Goal: Task Accomplishment & Management: Complete application form

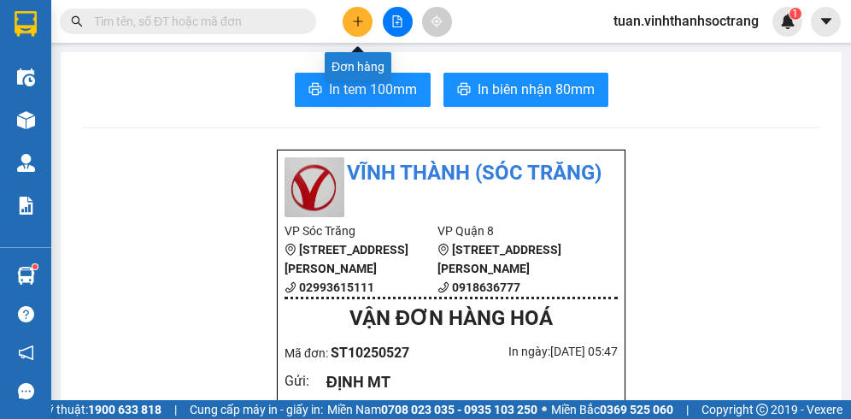
click at [357, 24] on icon "plus" at bounding box center [357, 20] width 1 height 9
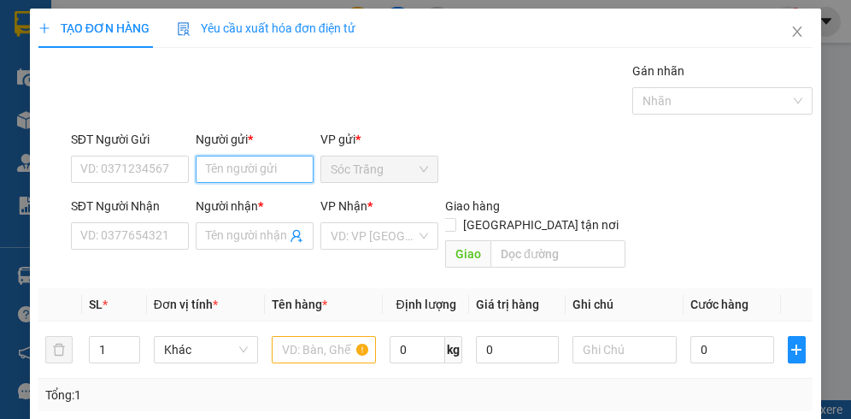
click at [243, 169] on input "Người gửi *" at bounding box center [255, 169] width 118 height 27
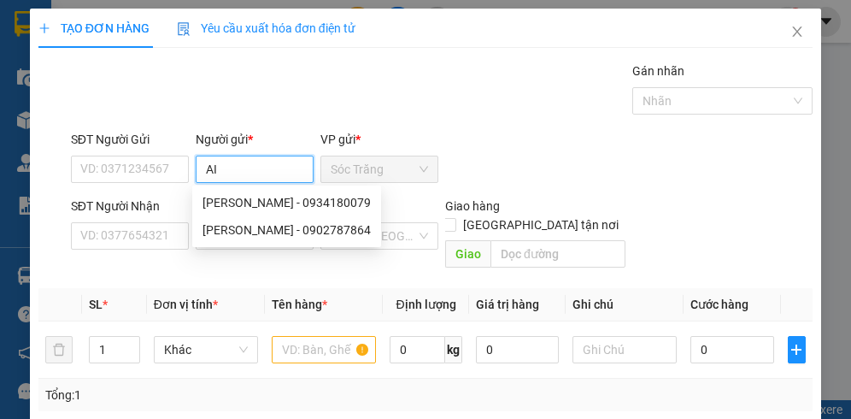
type input "A"
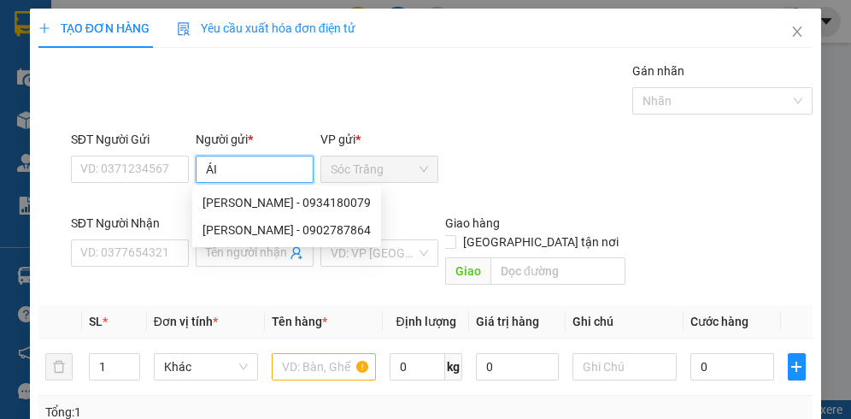
type input "ÁI I"
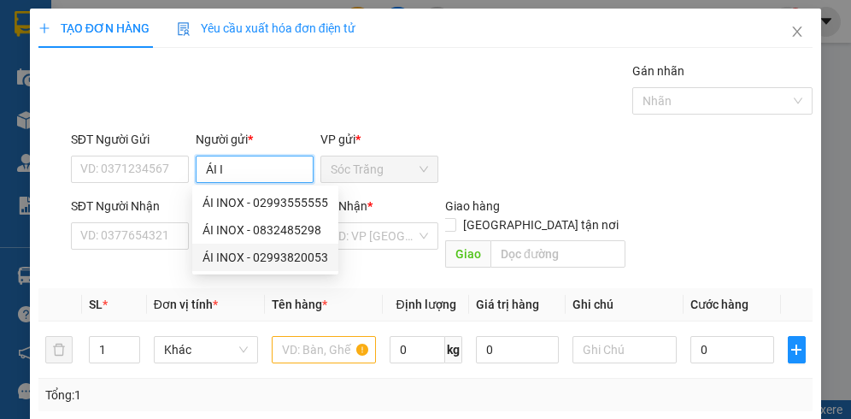
click at [299, 252] on div "ÁI INOX - 02993820053" at bounding box center [266, 257] width 126 height 19
type input "02993820053"
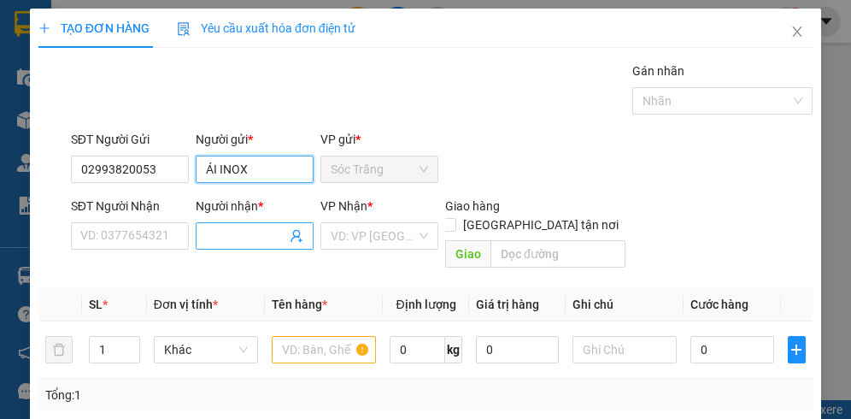
type input "ÁI INOX"
click at [238, 238] on input "Người nhận *" at bounding box center [246, 235] width 80 height 19
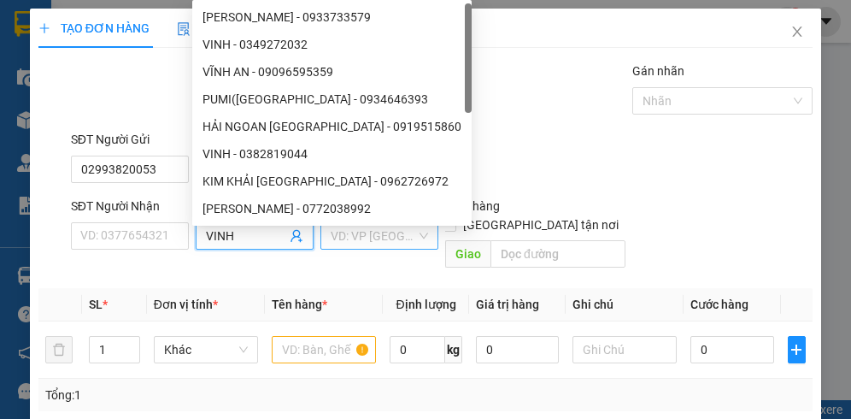
click at [356, 248] on div "VD: VP [GEOGRAPHIC_DATA]" at bounding box center [379, 235] width 118 height 27
type input "VINH"
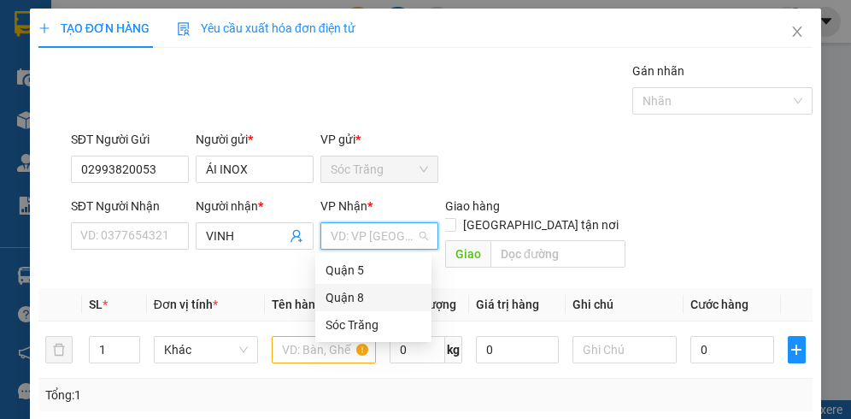
click at [338, 300] on div "Quận 8" at bounding box center [374, 297] width 96 height 19
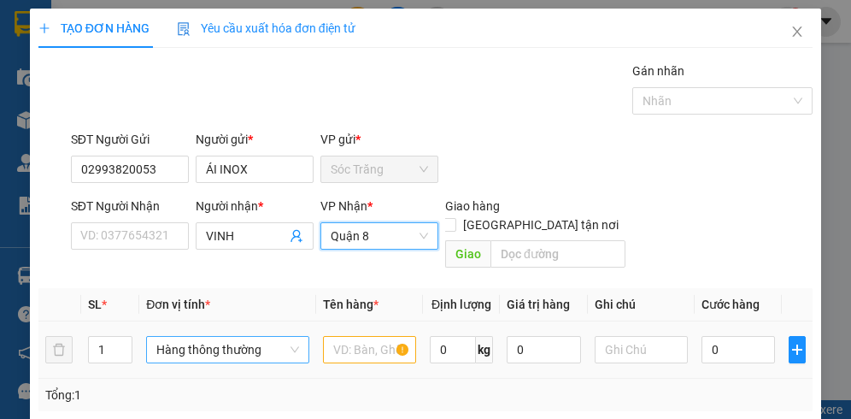
click at [195, 337] on span "Hàng thông thường" at bounding box center [227, 350] width 142 height 26
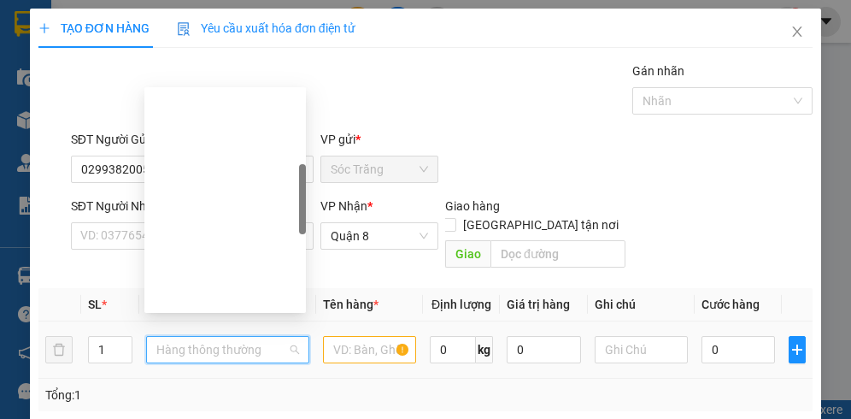
scroll to position [273, 0]
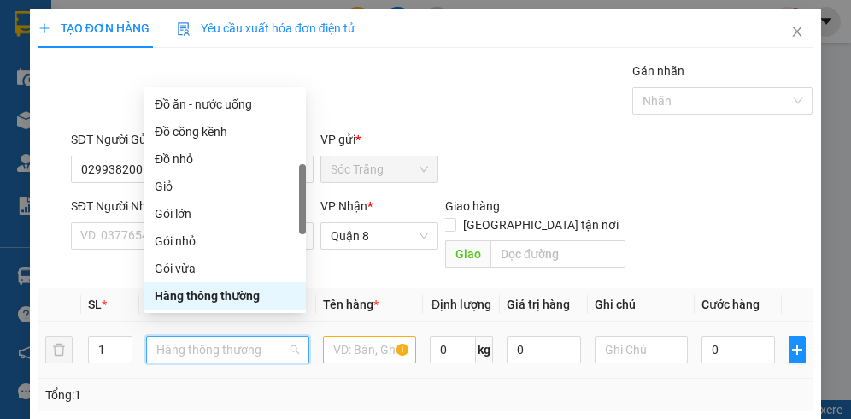
type input "B"
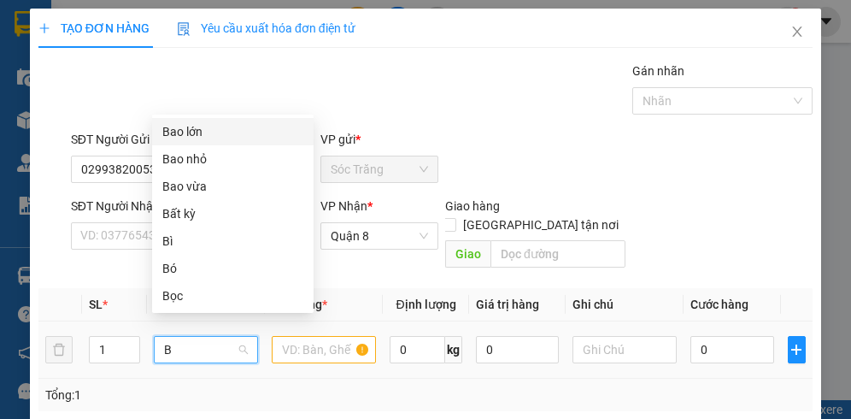
scroll to position [0, 0]
click at [198, 156] on div "Bao nhỏ" at bounding box center [232, 159] width 141 height 19
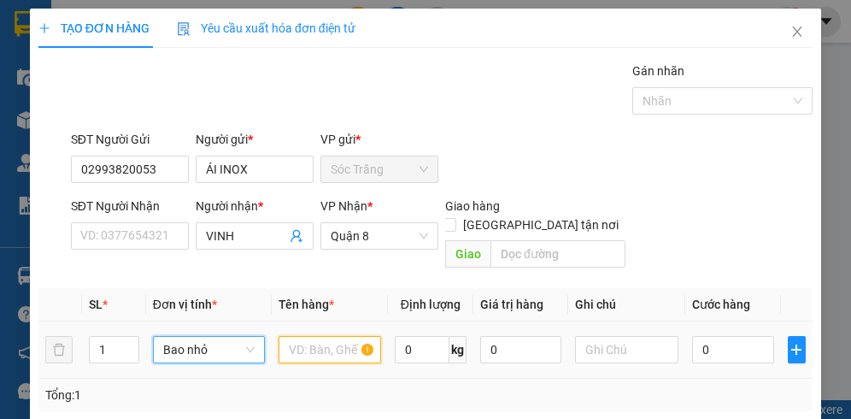
click at [314, 336] on input "text" at bounding box center [330, 349] width 103 height 27
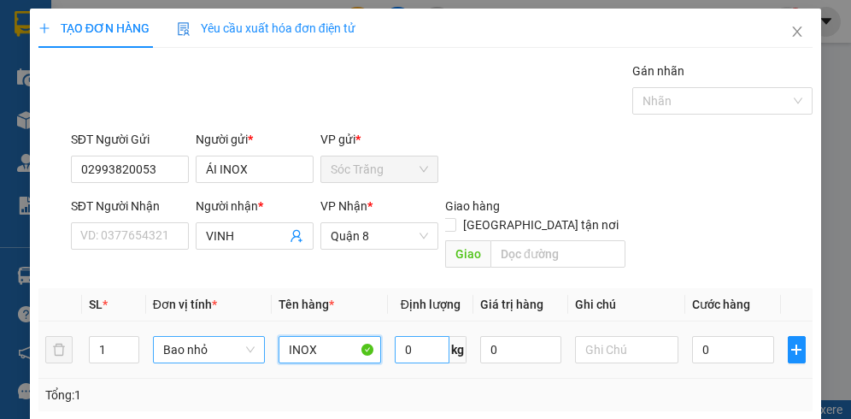
type input "INOX"
click at [413, 336] on input "0" at bounding box center [422, 349] width 54 height 27
type input "12"
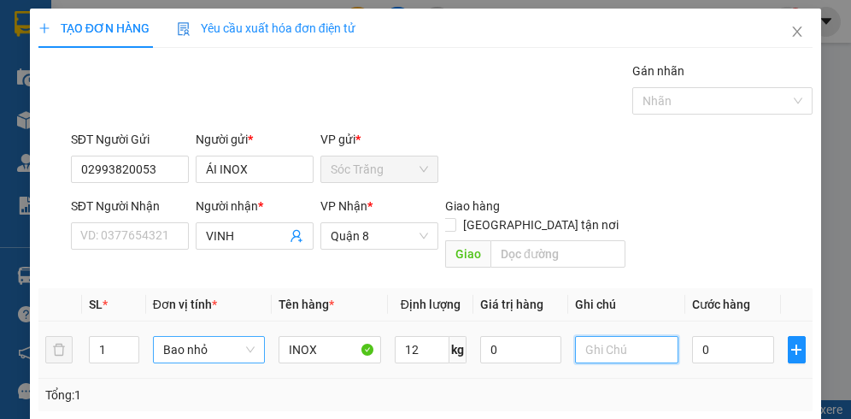
click at [654, 336] on input "text" at bounding box center [626, 349] width 103 height 27
type input "1 BAO(BS:13/10)"
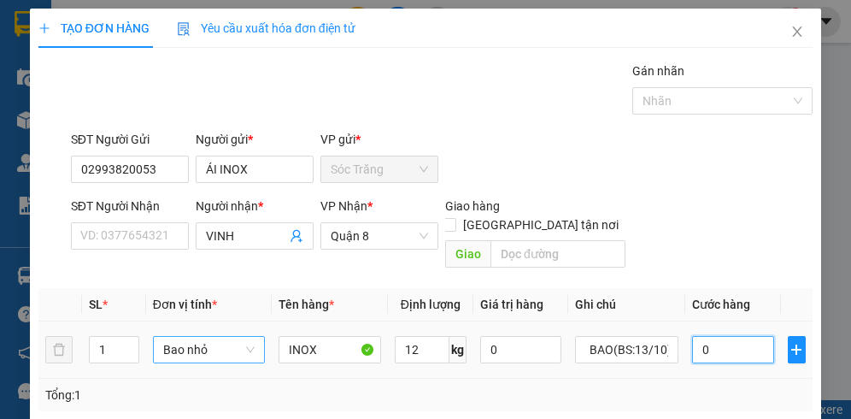
click at [727, 336] on input "0" at bounding box center [733, 349] width 82 height 27
type input "1"
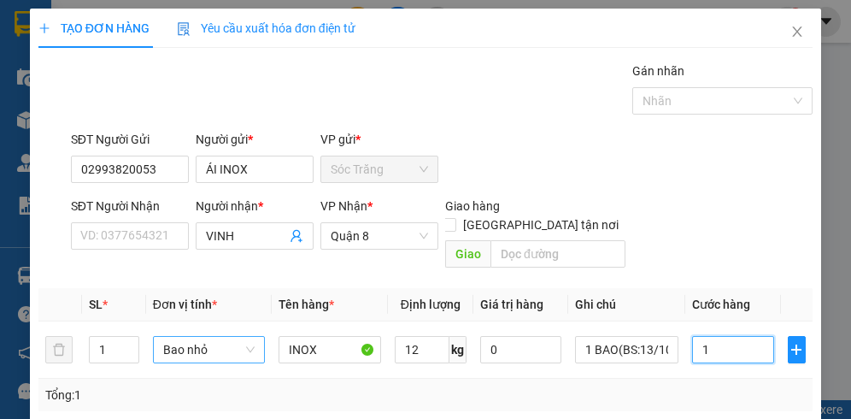
type input "15"
type input "150"
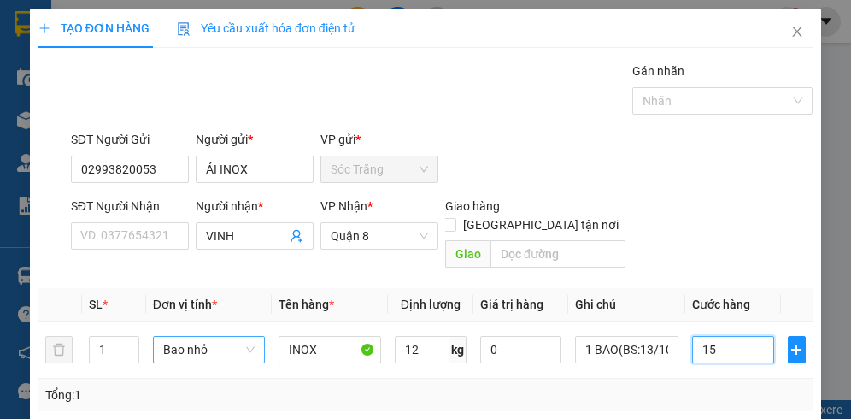
type input "150"
type input "1.500"
type input "15.000"
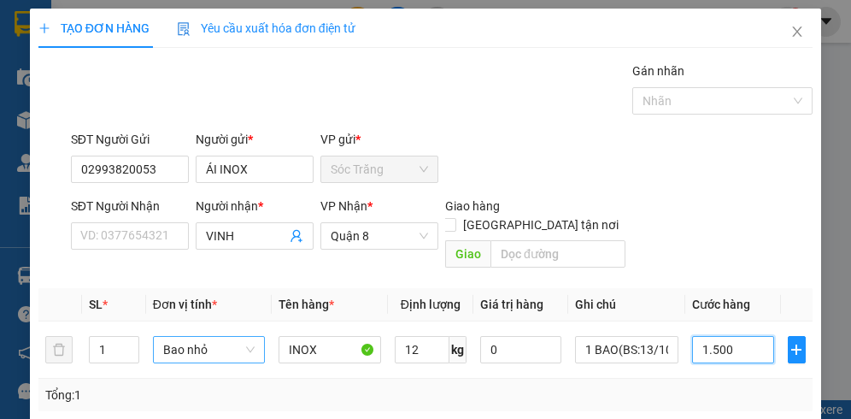
type input "15.000"
click at [656, 98] on div at bounding box center [714, 101] width 155 height 21
type input "15.000"
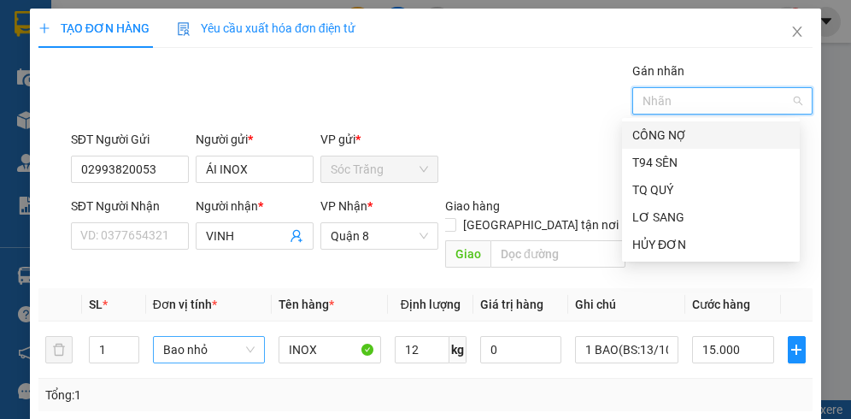
drag, startPoint x: 660, startPoint y: 138, endPoint x: 663, endPoint y: 151, distance: 13.3
click at [661, 138] on div "CÔNG NỢ" at bounding box center [710, 135] width 157 height 19
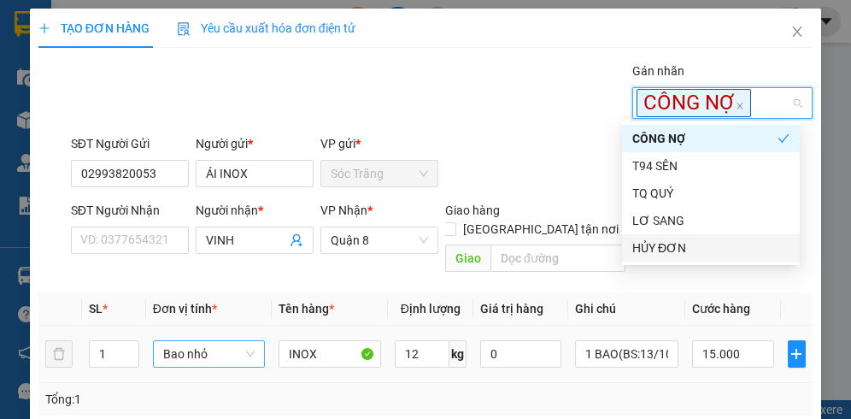
scroll to position [216, 0]
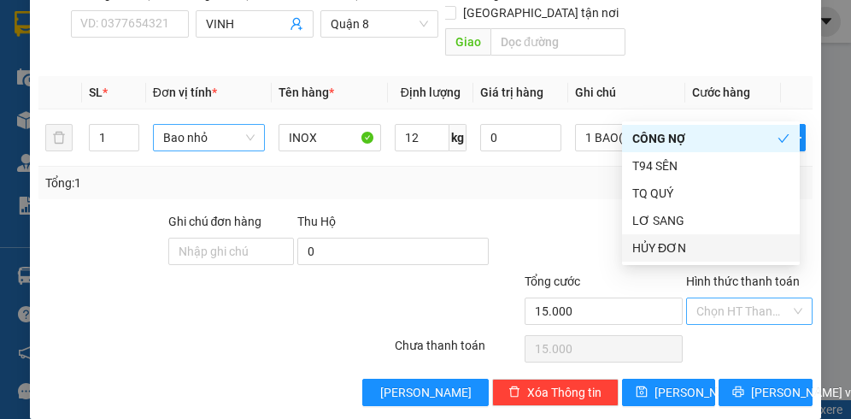
click at [722, 299] on input "Hình thức thanh toán" at bounding box center [743, 311] width 94 height 26
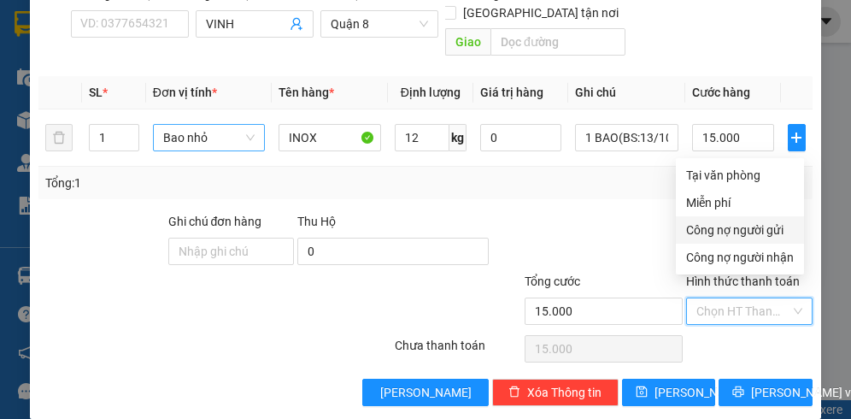
click at [728, 231] on div "Công nợ người gửi" at bounding box center [740, 229] width 108 height 19
type input "0"
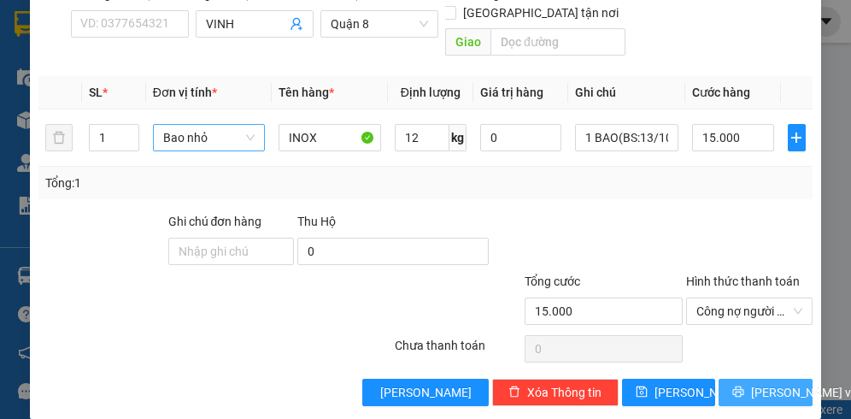
click at [763, 383] on span "[PERSON_NAME] và In" at bounding box center [811, 392] width 120 height 19
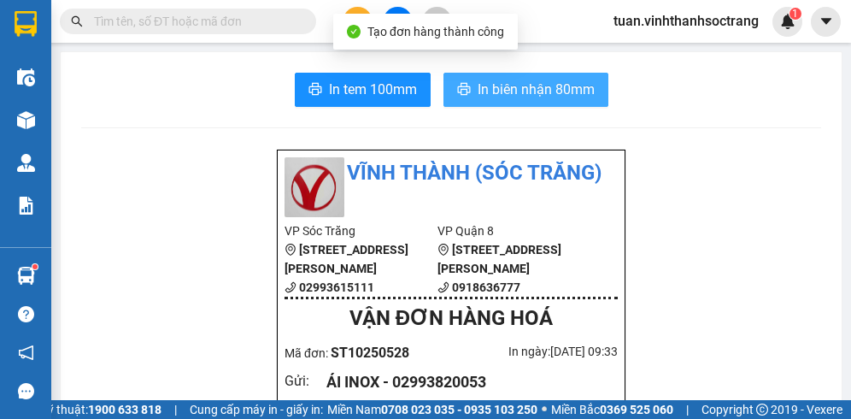
drag, startPoint x: 545, startPoint y: 96, endPoint x: 542, endPoint y: 84, distance: 12.4
click at [543, 91] on span "In biên nhận 80mm" at bounding box center [536, 89] width 117 height 21
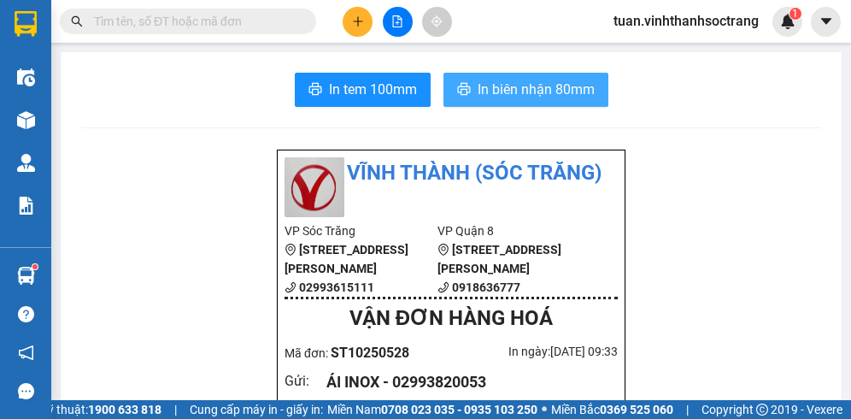
click at [549, 91] on span "In biên nhận 80mm" at bounding box center [536, 89] width 117 height 21
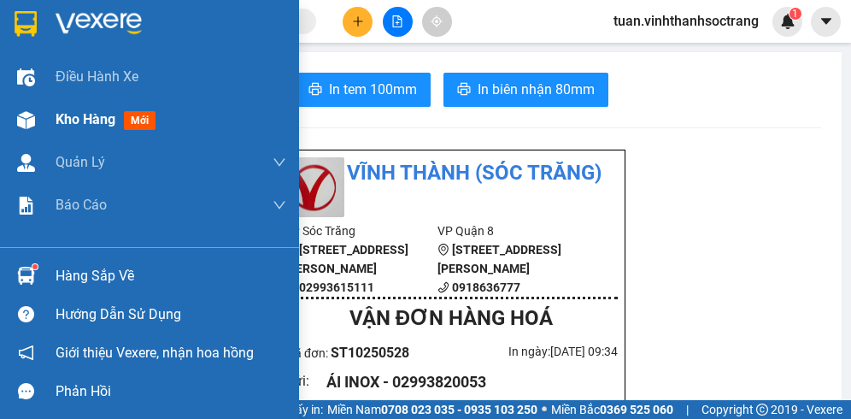
click at [75, 120] on span "Kho hàng" at bounding box center [86, 119] width 60 height 16
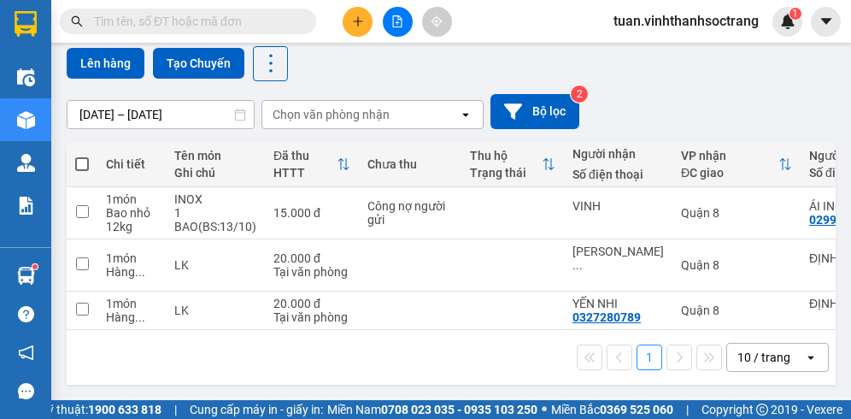
scroll to position [150, 0]
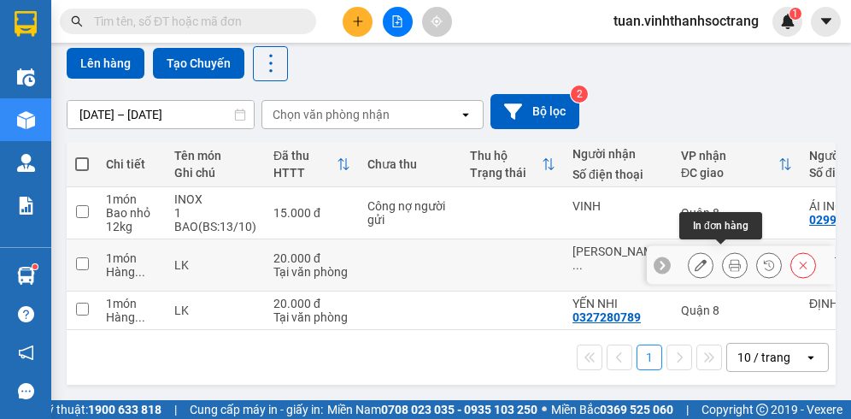
click at [729, 259] on icon at bounding box center [735, 265] width 12 height 12
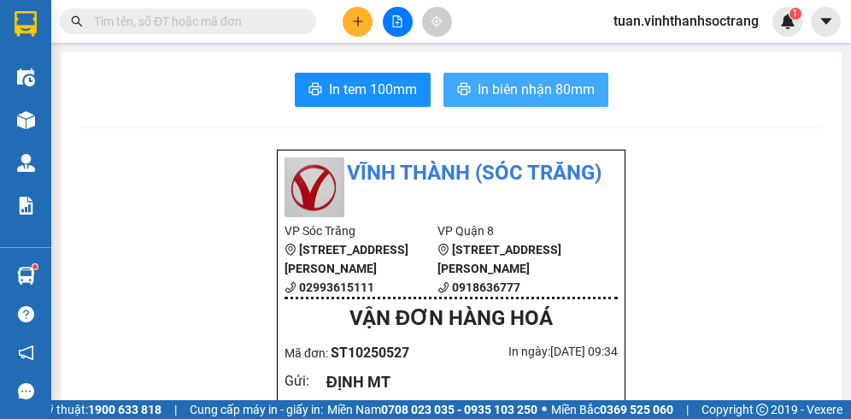
click at [524, 84] on span "In biên nhận 80mm" at bounding box center [536, 89] width 117 height 21
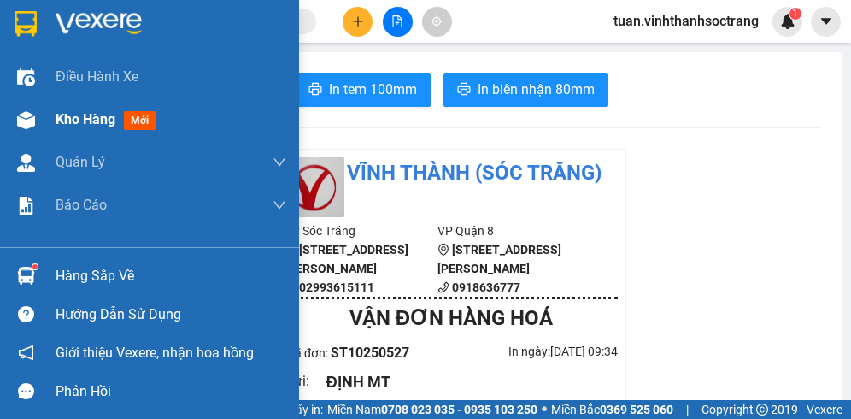
click at [78, 119] on span "Kho hàng" at bounding box center [86, 119] width 60 height 16
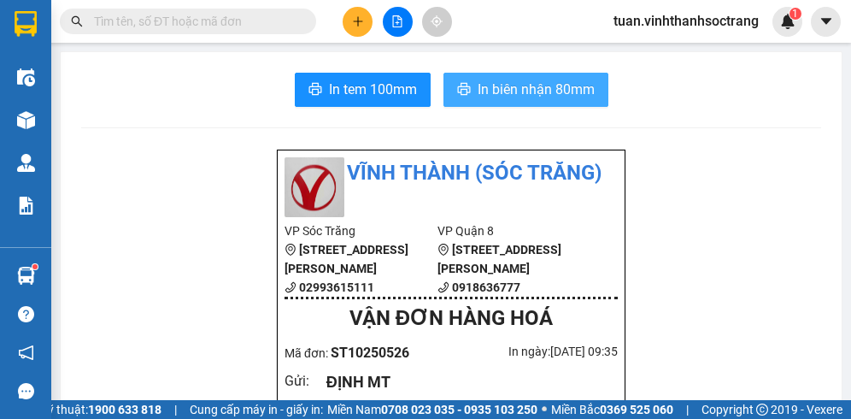
click at [480, 97] on span "In biên nhận 80mm" at bounding box center [536, 89] width 117 height 21
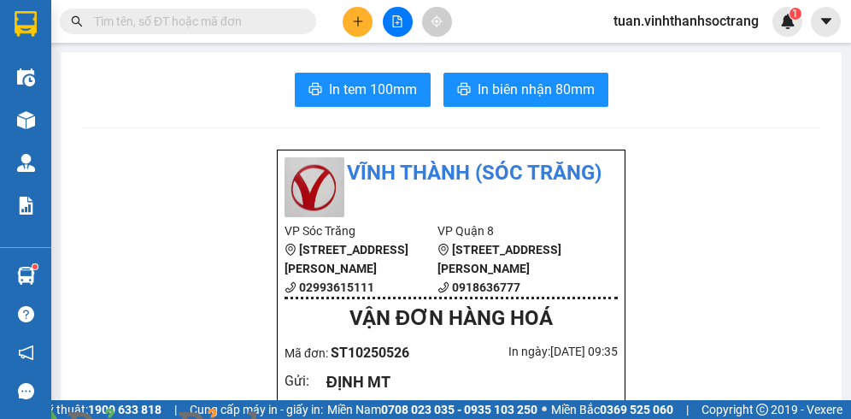
drag, startPoint x: 352, startPoint y: 23, endPoint x: 390, endPoint y: 26, distance: 37.7
click at [375, 22] on div at bounding box center [397, 22] width 128 height 30
click at [345, 26] on button at bounding box center [358, 22] width 30 height 30
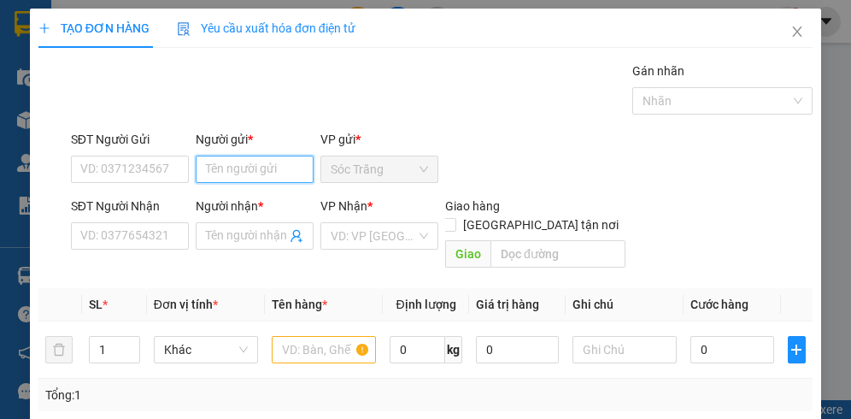
drag, startPoint x: 252, startPoint y: 167, endPoint x: 267, endPoint y: 195, distance: 31.0
click at [252, 174] on input "Người gửi *" at bounding box center [255, 169] width 118 height 27
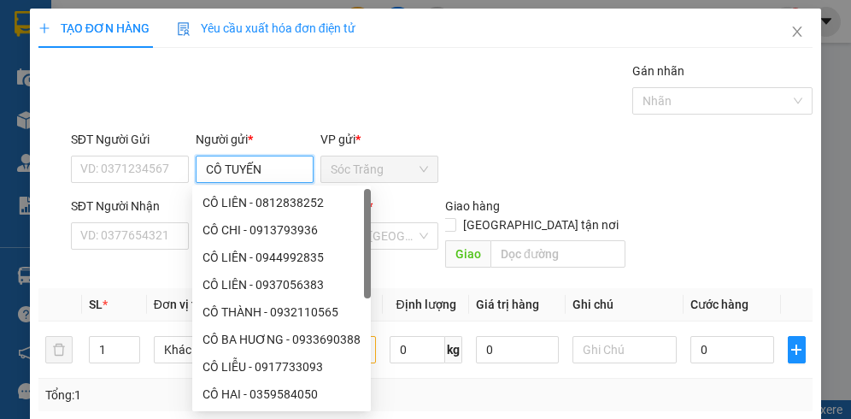
type input "CÔ TUYẾN"
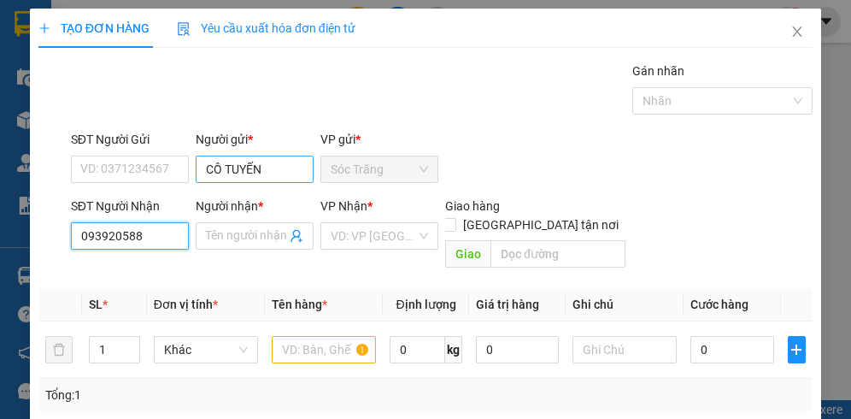
type input "0939205888"
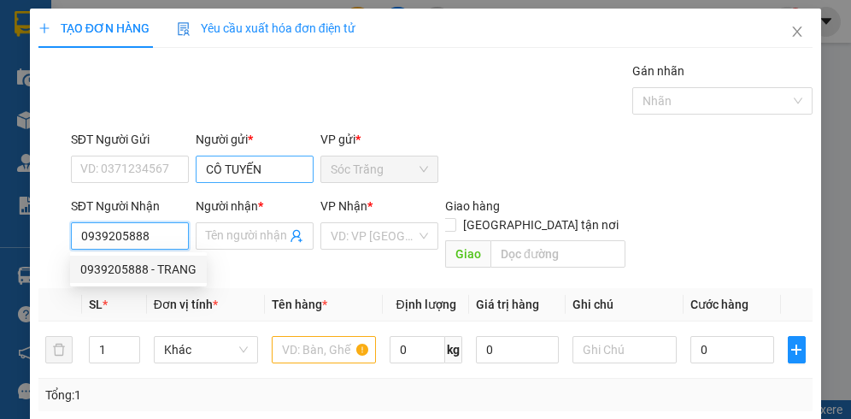
type input "TRANG"
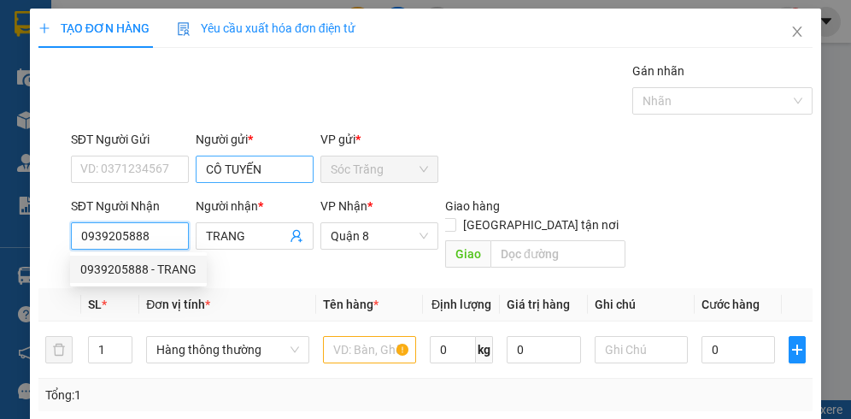
type input "0939205888"
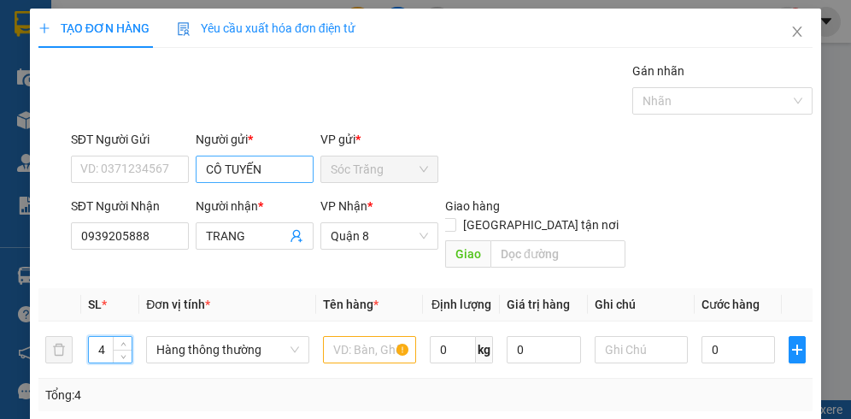
type input "4"
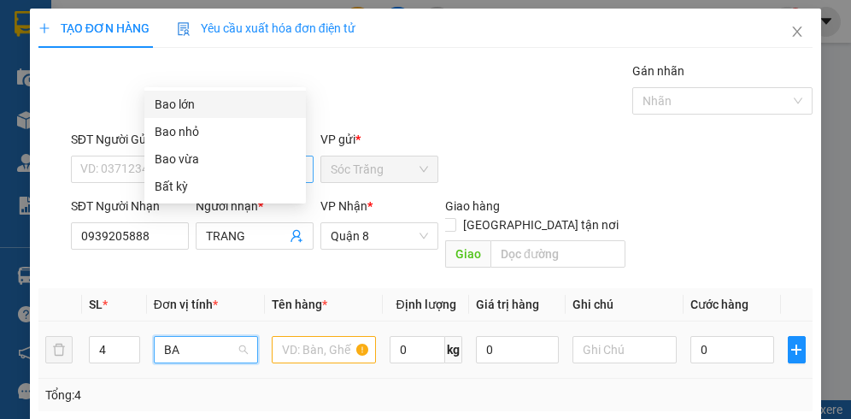
type input "BAO"
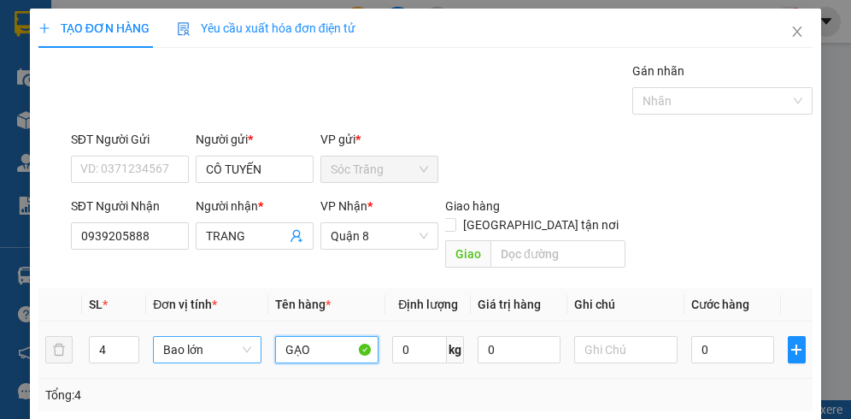
click at [239, 337] on span "Bao lớn" at bounding box center [207, 350] width 88 height 26
type input "GẠO"
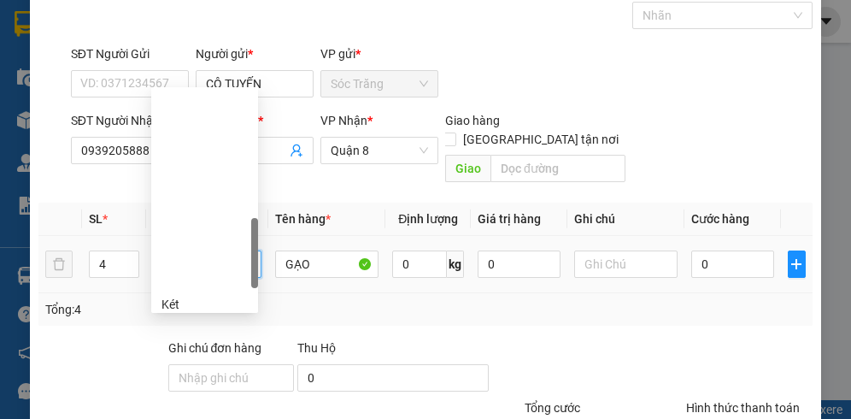
scroll to position [629, 0]
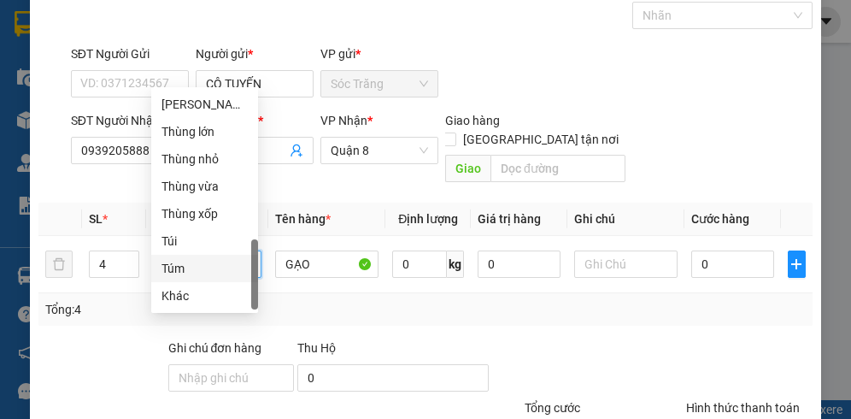
click at [391, 300] on div "Tổng: 4" at bounding box center [425, 309] width 761 height 19
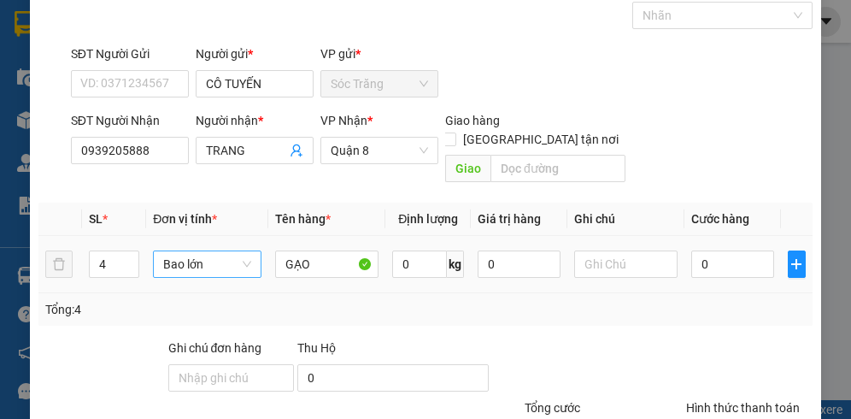
click at [222, 251] on span "Bao lớn" at bounding box center [207, 264] width 88 height 26
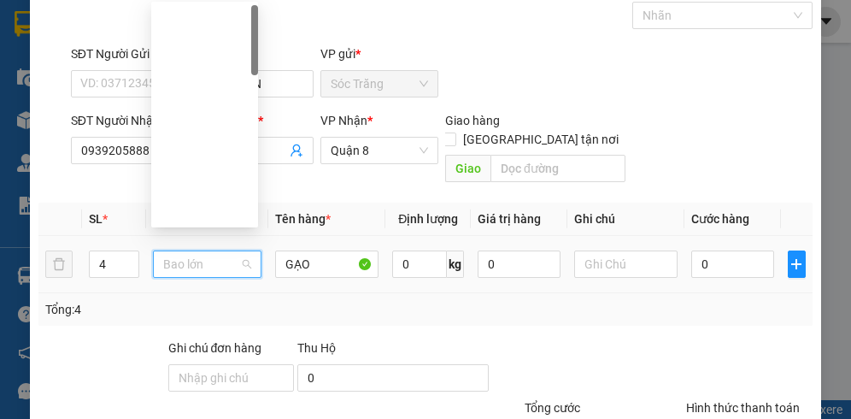
scroll to position [0, 0]
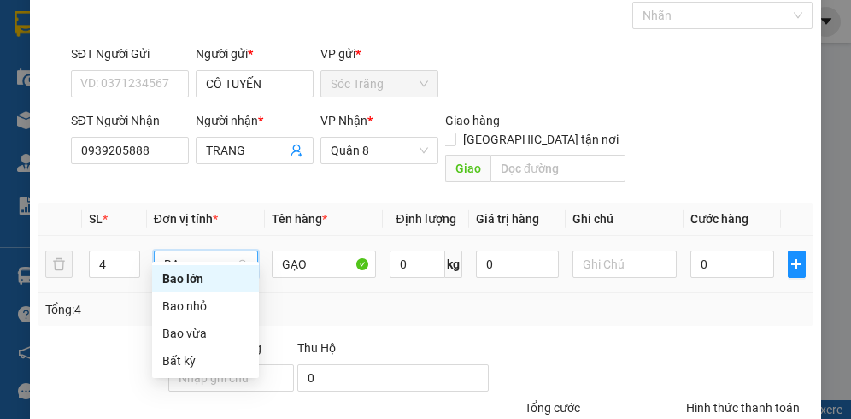
type input "BAO"
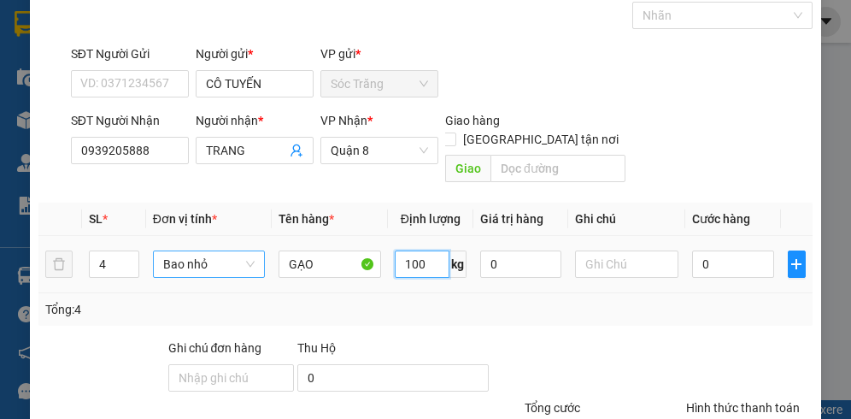
type input "100"
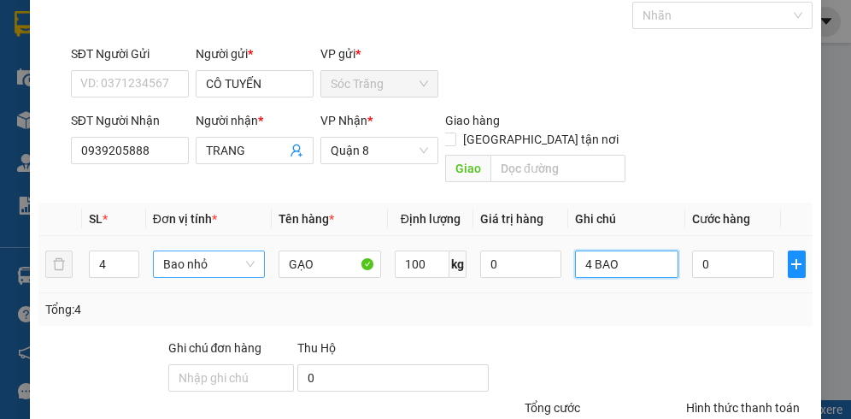
type input "4 BAO"
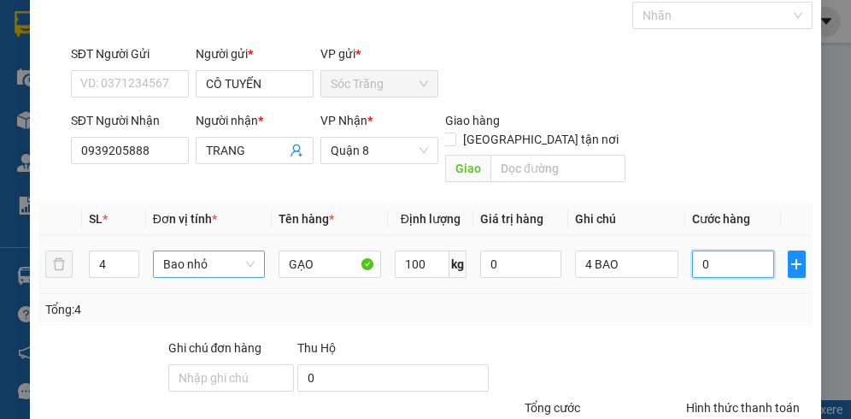
type input "8"
type input "80"
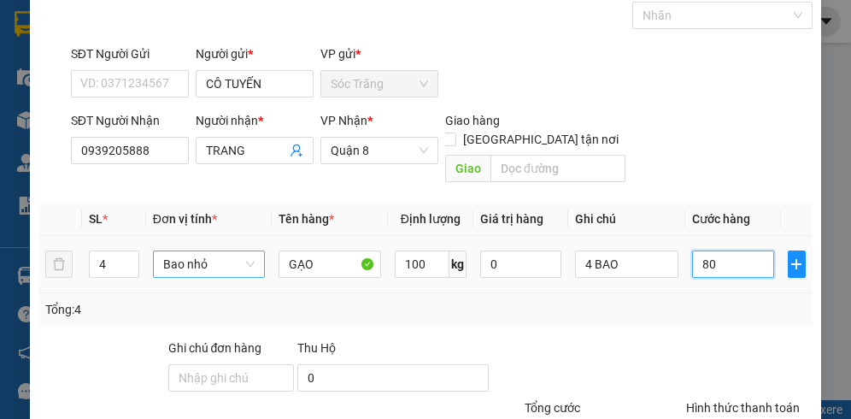
type input "80"
type input "800"
type input "8.000"
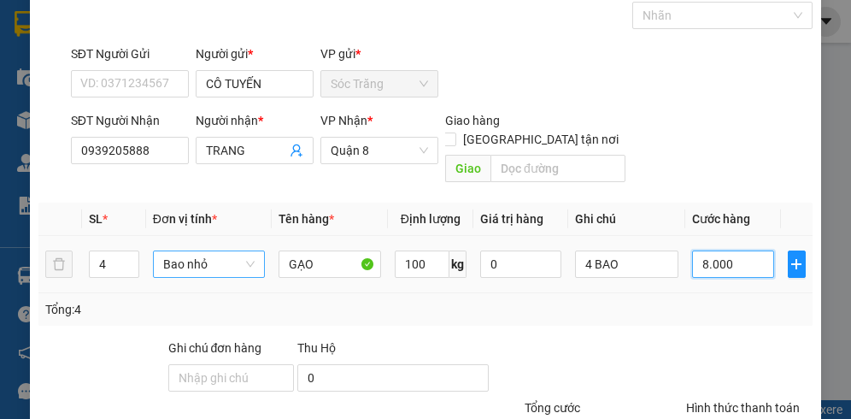
type input "8.000"
type input "80.000"
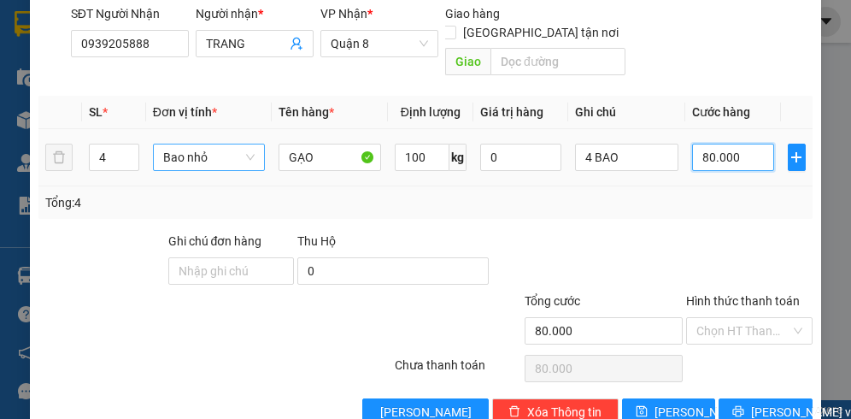
scroll to position [212, 0]
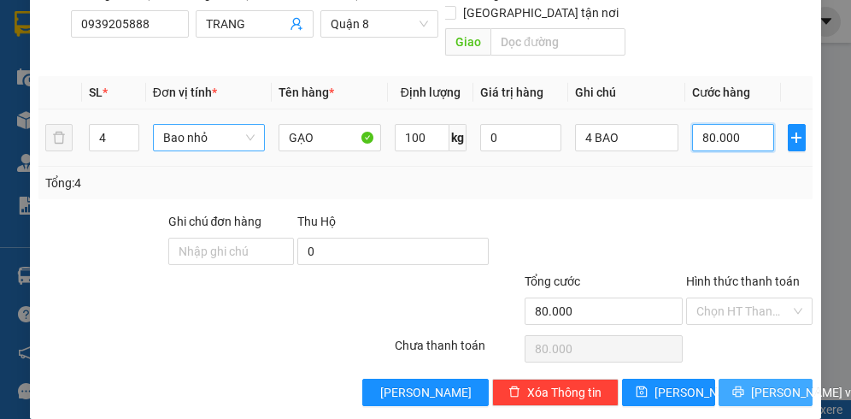
type input "80.000"
drag, startPoint x: 733, startPoint y: 378, endPoint x: 722, endPoint y: 347, distance: 32.7
click at [735, 379] on button "[PERSON_NAME] và In" at bounding box center [766, 392] width 94 height 27
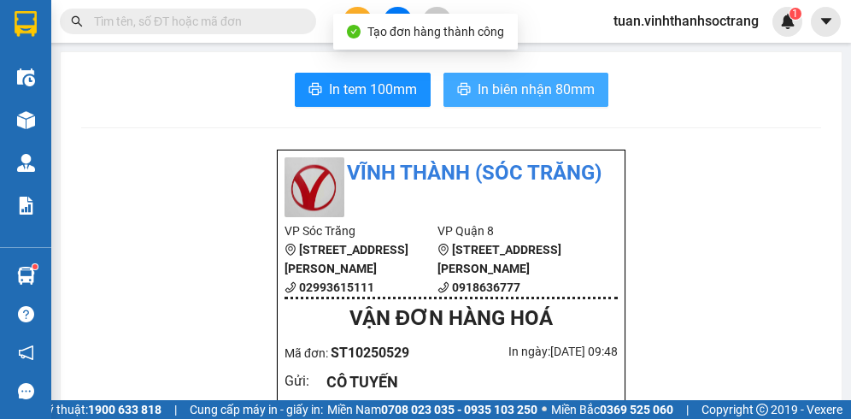
click at [520, 79] on span "In biên nhận 80mm" at bounding box center [536, 89] width 117 height 21
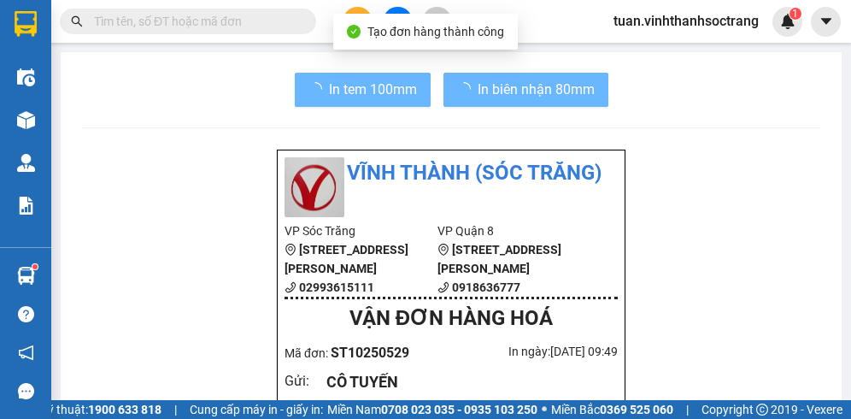
click at [539, 84] on span "In biên nhận 80mm" at bounding box center [536, 89] width 117 height 21
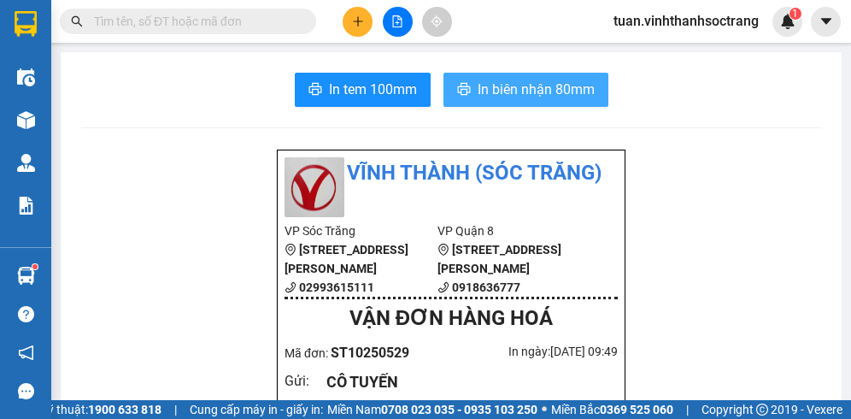
click at [537, 83] on span "In biên nhận 80mm" at bounding box center [536, 89] width 117 height 21
